Goal: Task Accomplishment & Management: Manage account settings

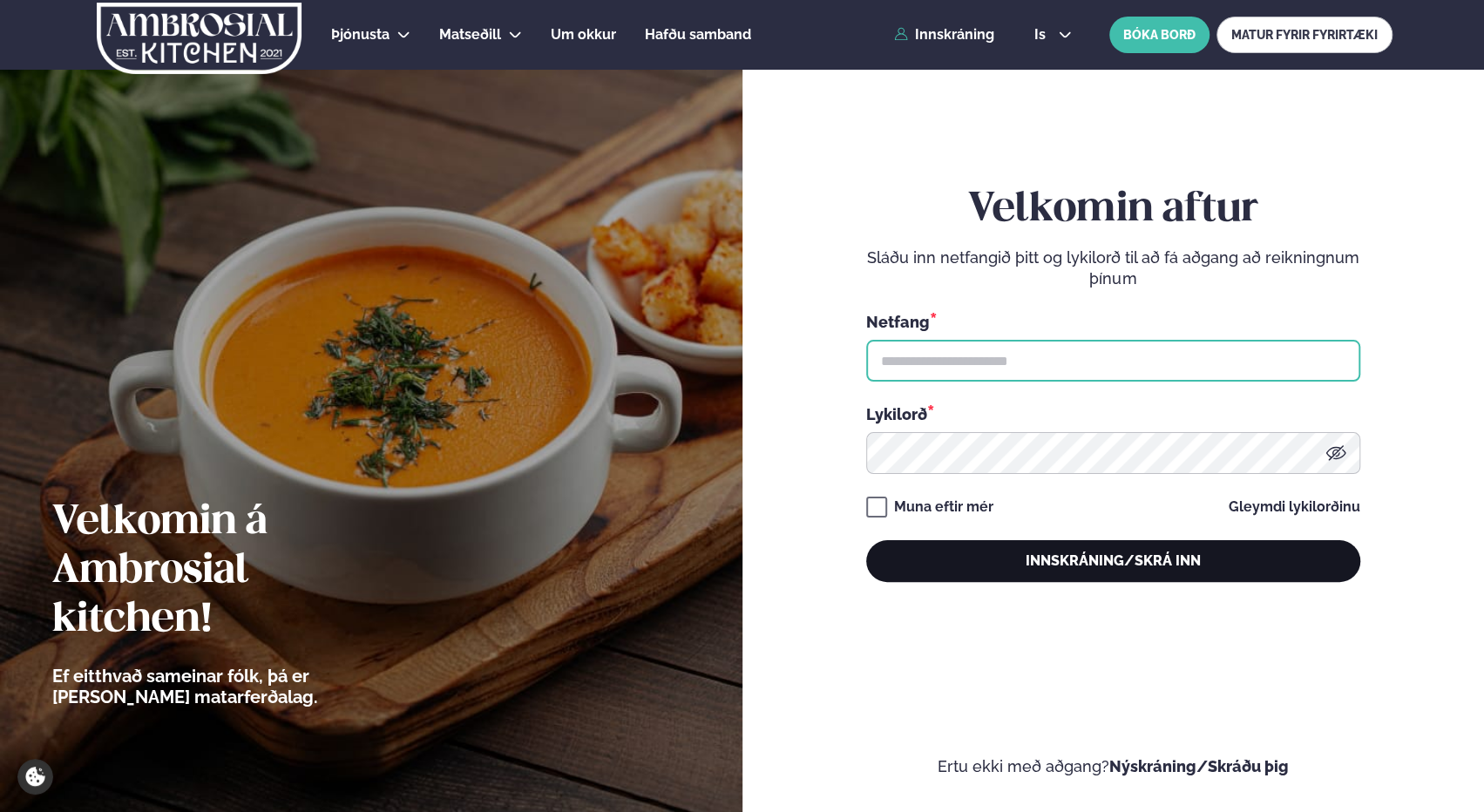
type input "**********"
click at [1132, 561] on button "Innskráning/Skrá inn" at bounding box center [1113, 561] width 494 height 42
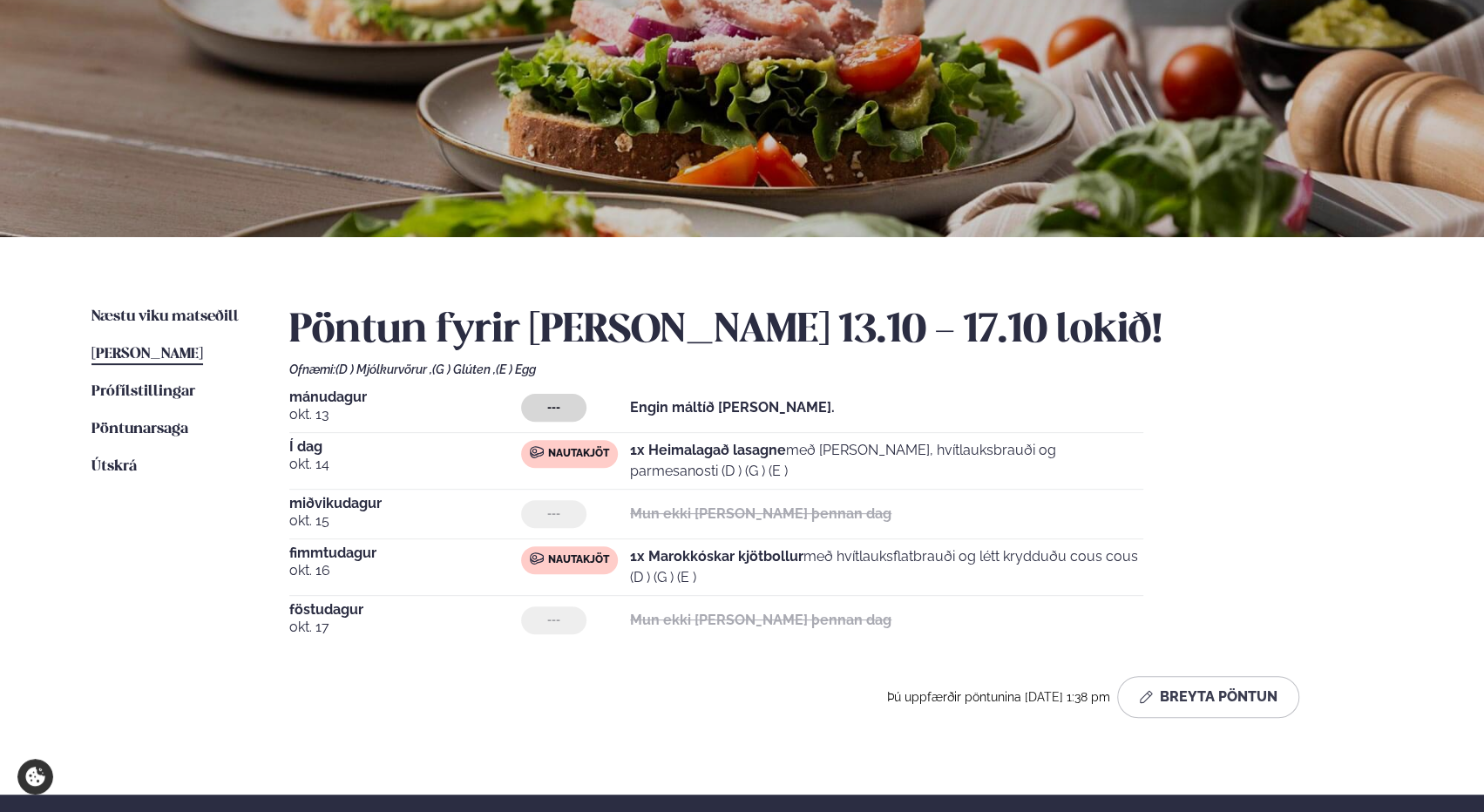
scroll to position [174, 0]
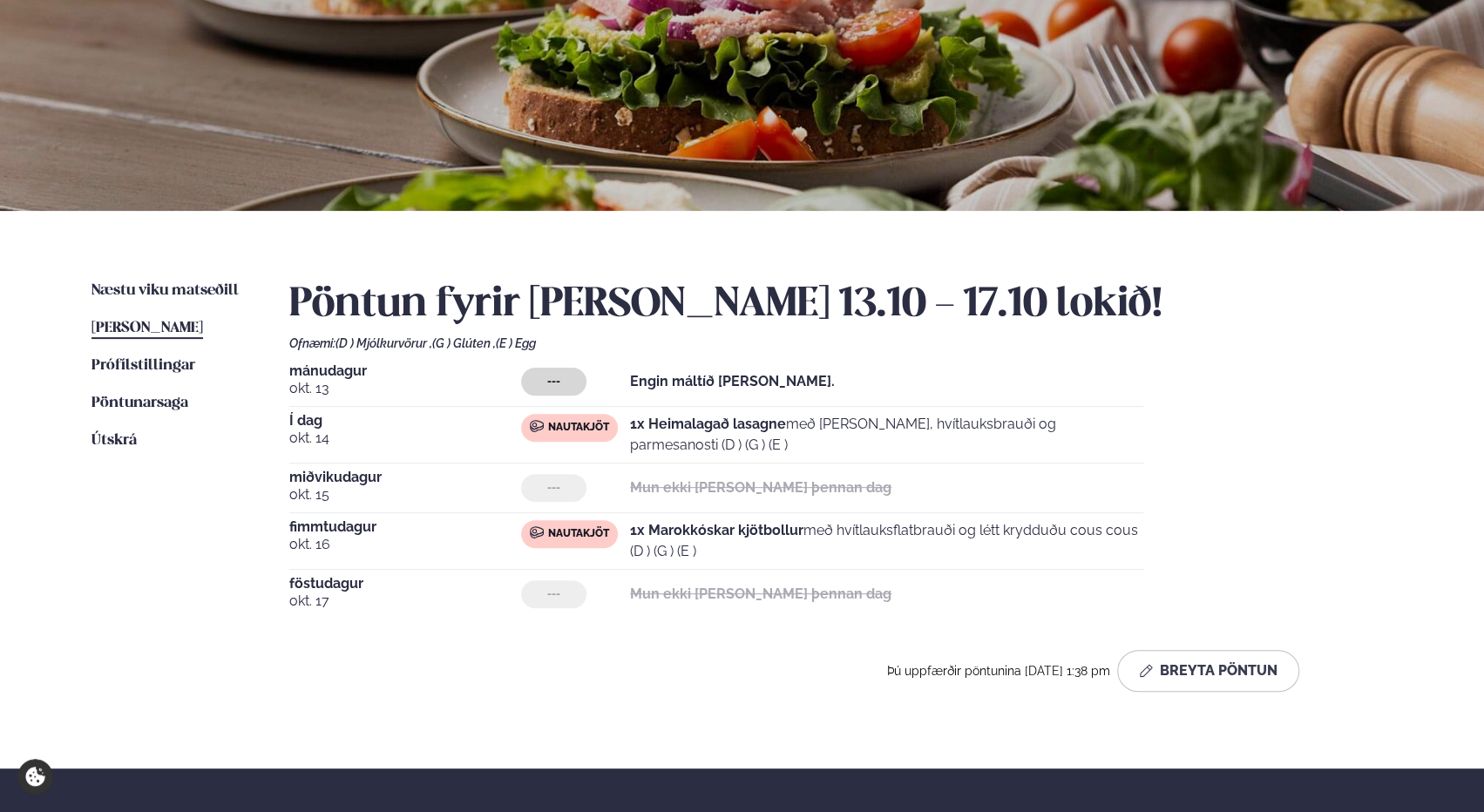
click at [123, 323] on span "[PERSON_NAME]" at bounding box center [147, 328] width 112 height 15
click at [1232, 667] on button "Breyta Pöntun" at bounding box center [1208, 671] width 182 height 42
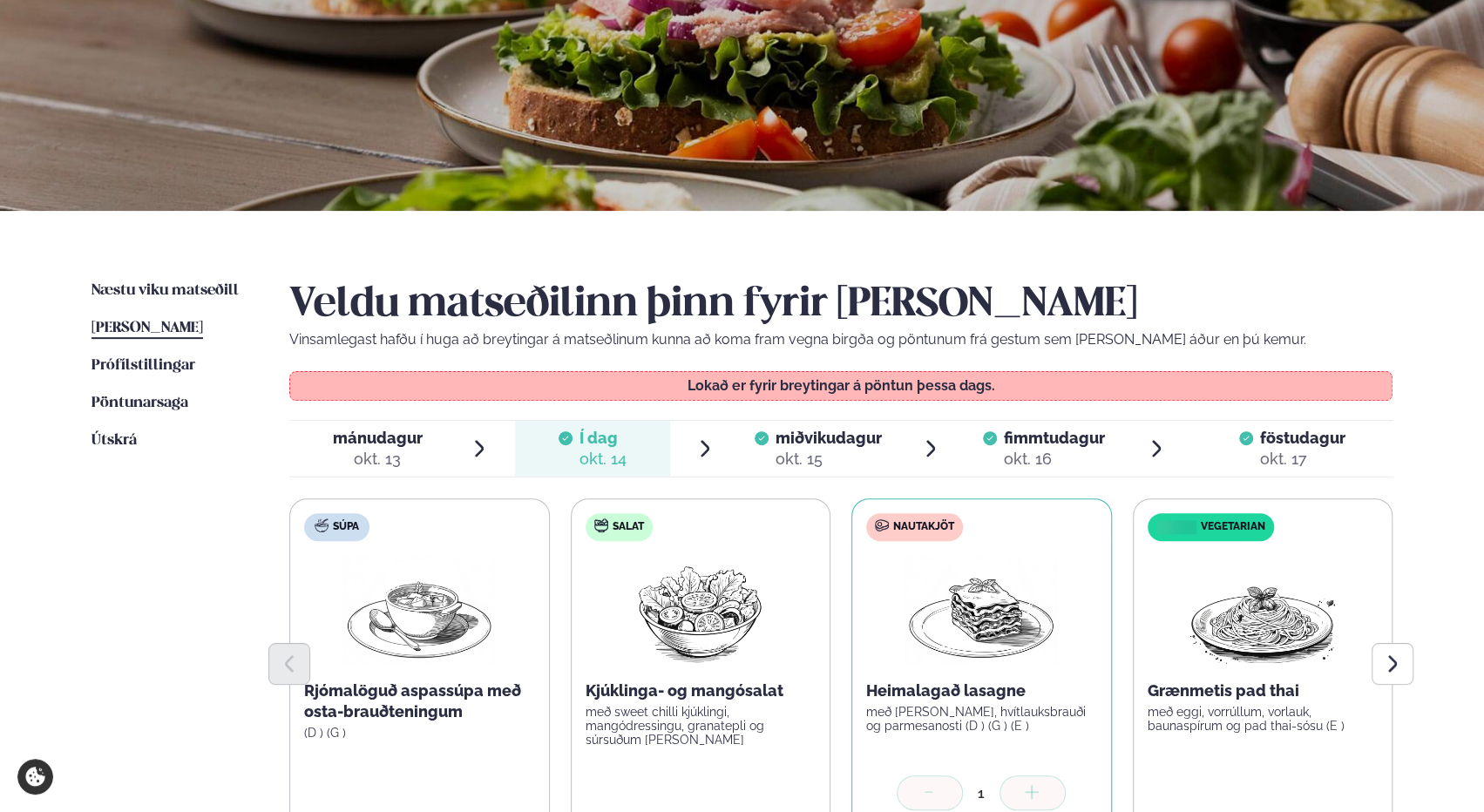
click at [838, 449] on div "okt. 15" at bounding box center [829, 459] width 106 height 21
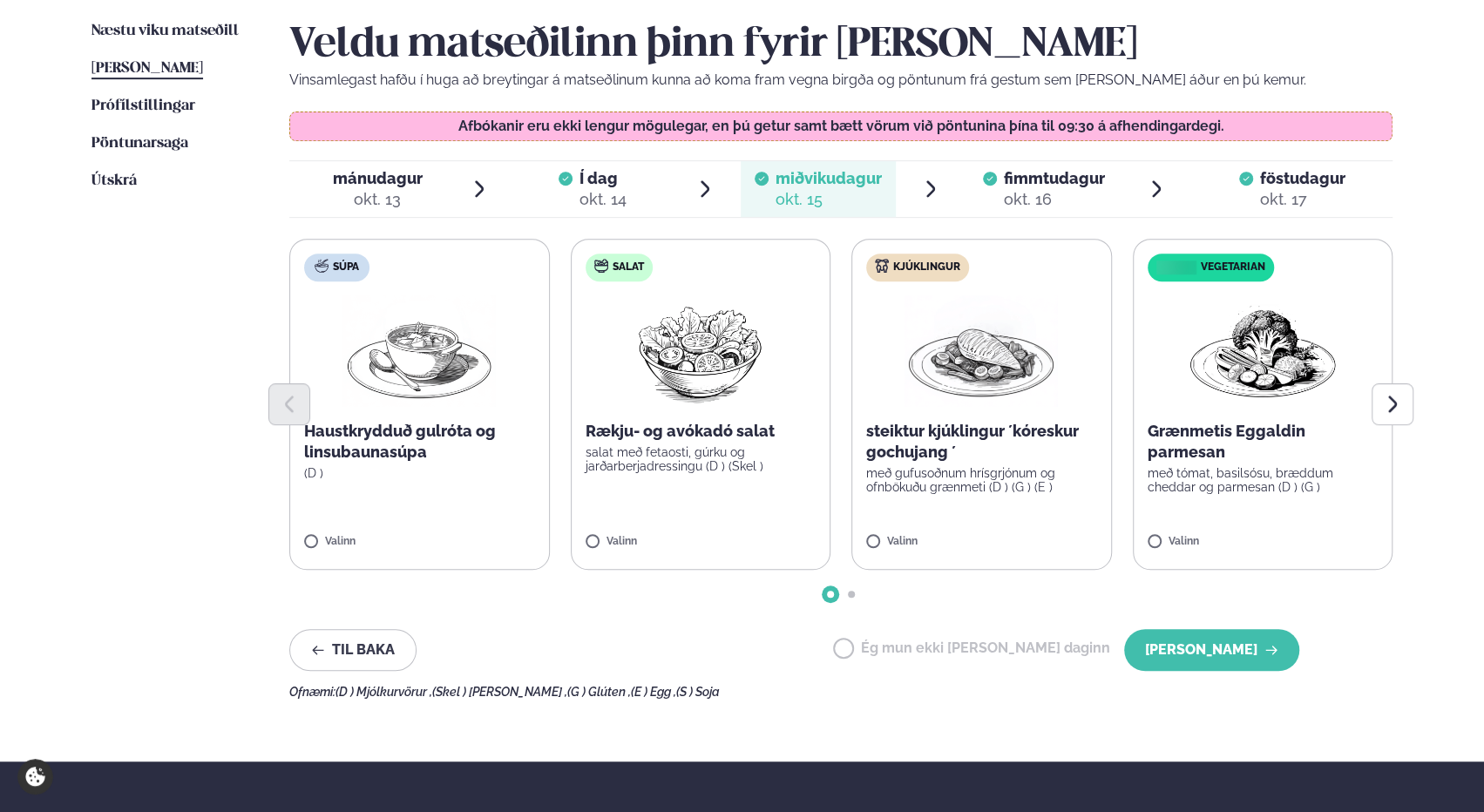
scroll to position [436, 0]
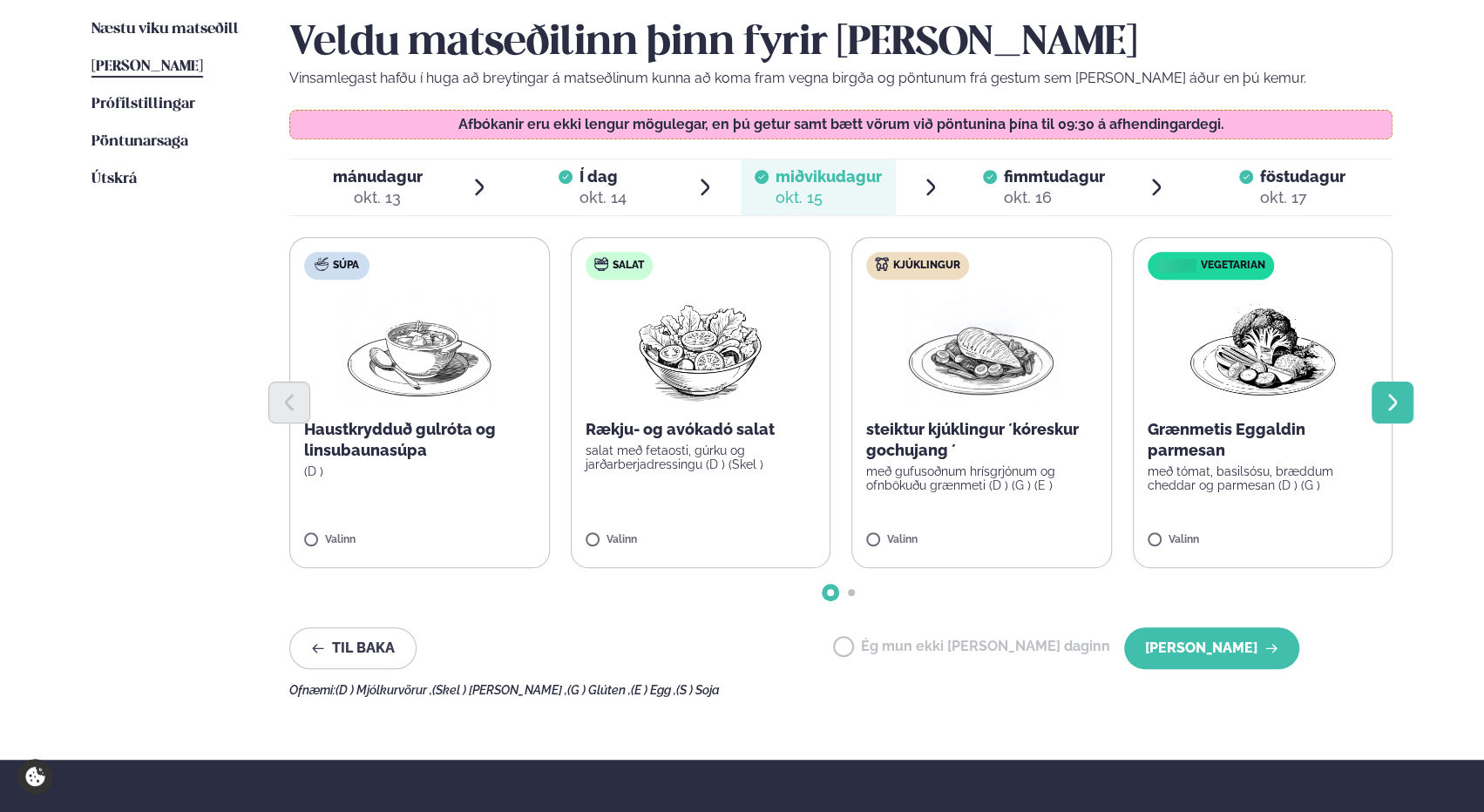
click at [1392, 396] on icon "Next slide" at bounding box center [1392, 402] width 9 height 17
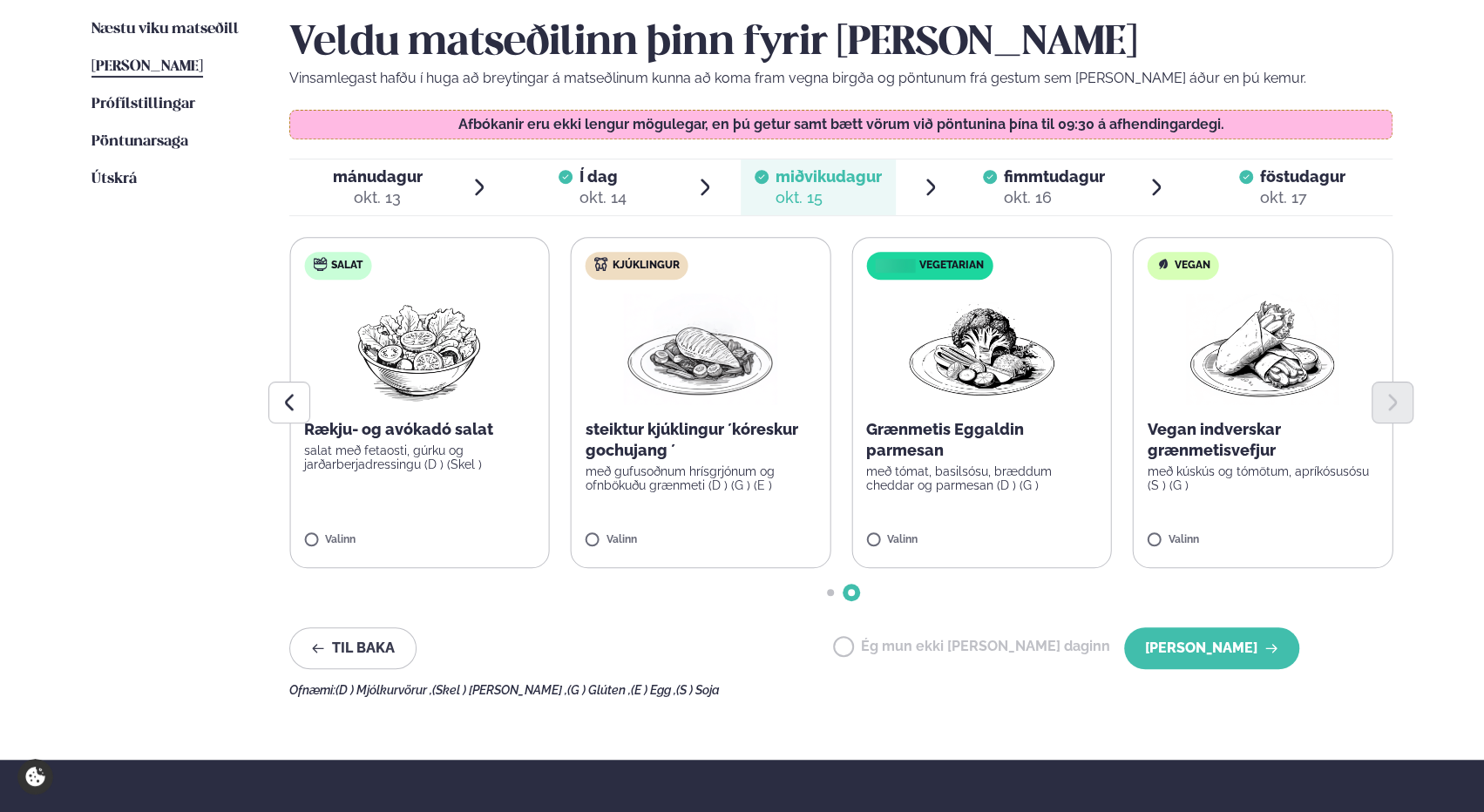
click at [741, 376] on img at bounding box center [700, 350] width 153 height 112
click at [1227, 649] on button "[PERSON_NAME]" at bounding box center [1211, 648] width 175 height 42
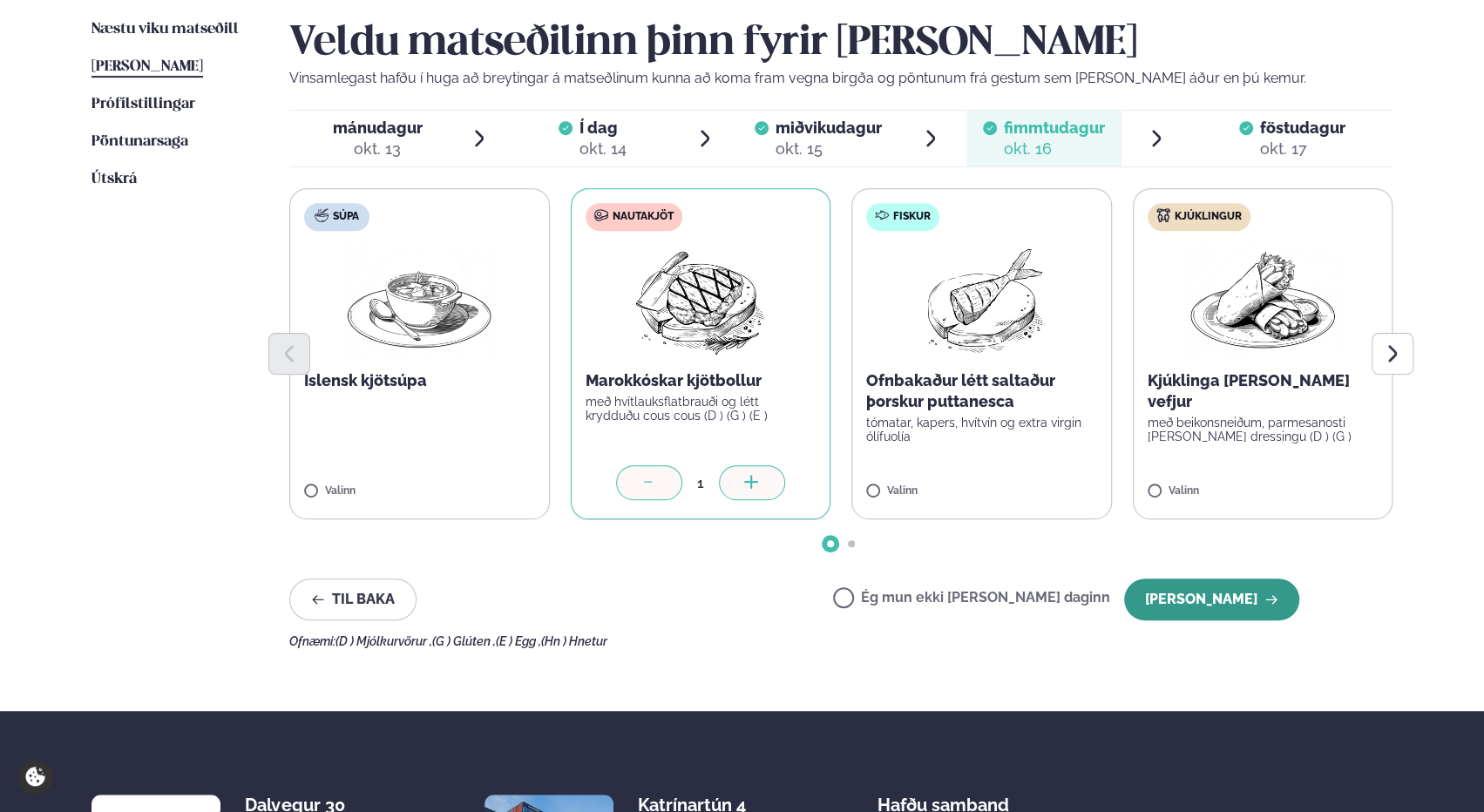
click at [1199, 602] on button "[PERSON_NAME]" at bounding box center [1211, 600] width 175 height 42
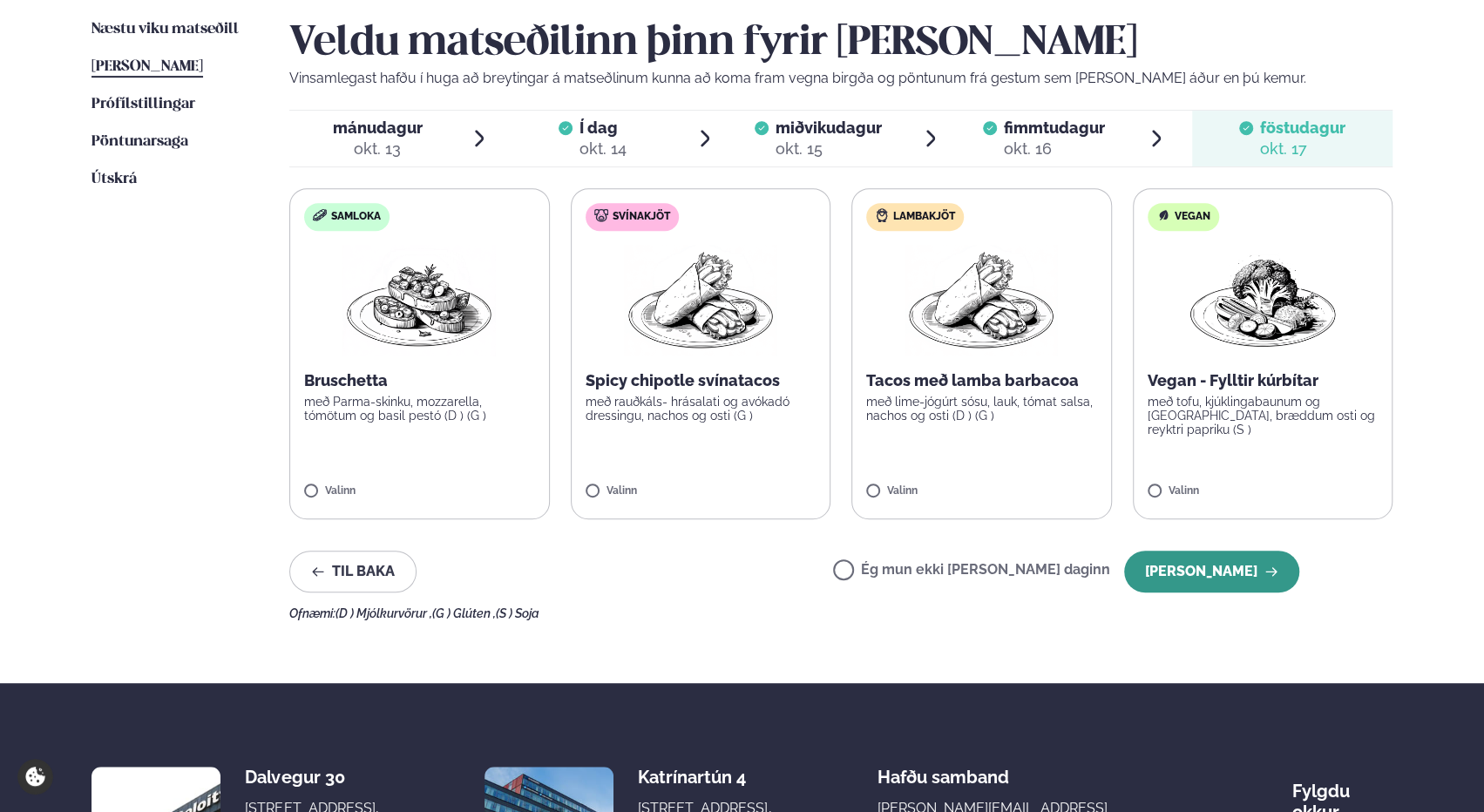
click at [1229, 574] on button "[PERSON_NAME]" at bounding box center [1211, 572] width 175 height 42
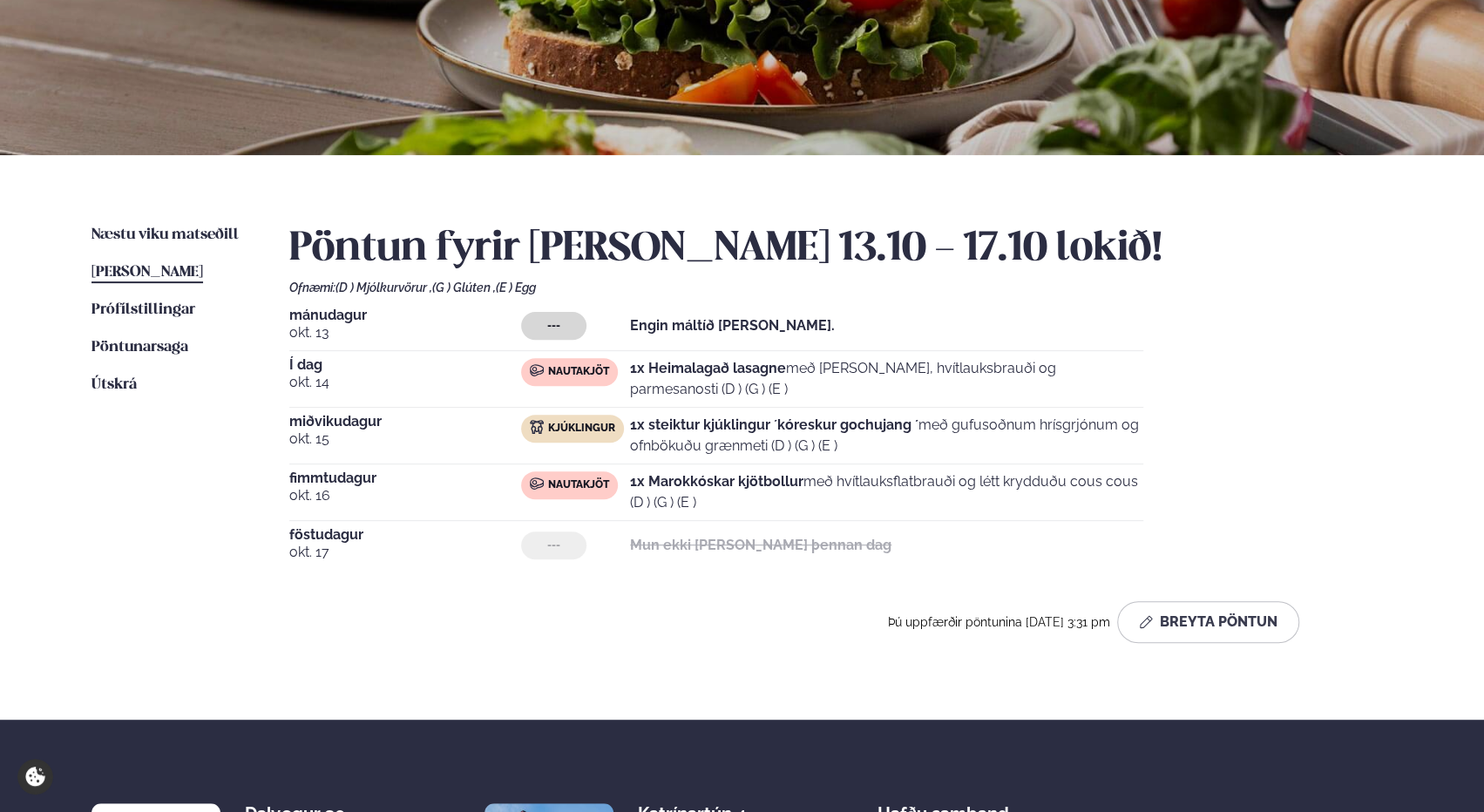
scroll to position [174, 0]
